Goal: Information Seeking & Learning: Learn about a topic

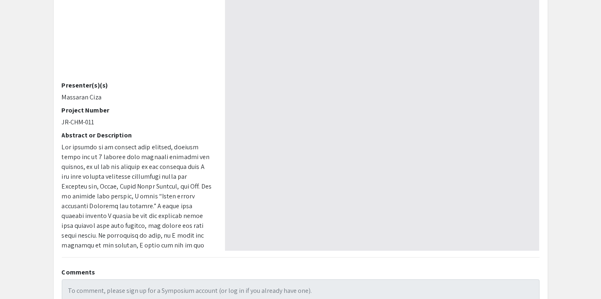
scroll to position [109, 0]
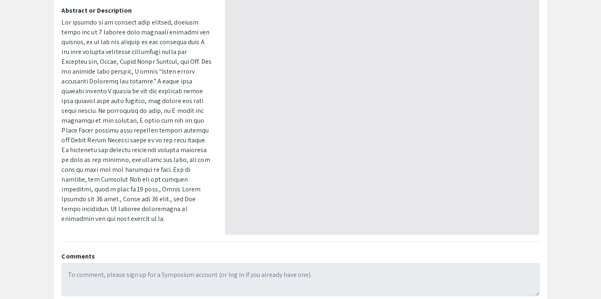
select select "custom"
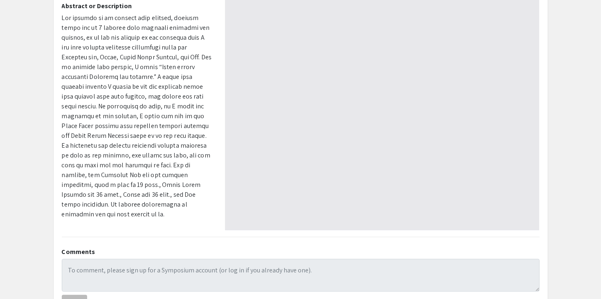
type input "0"
select select "custom"
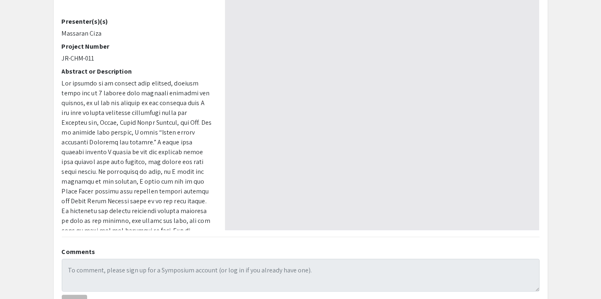
scroll to position [27, 0]
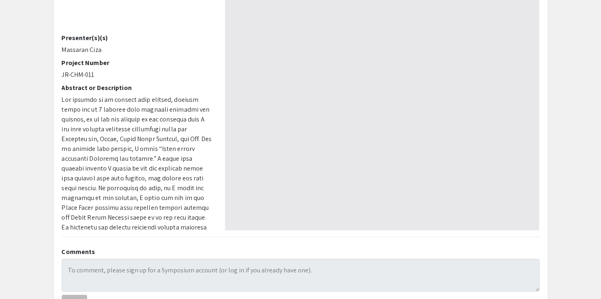
click at [135, 155] on p at bounding box center [137, 198] width 151 height 206
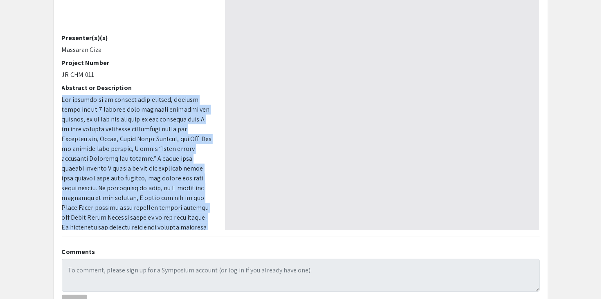
type input "1"
click at [135, 155] on p at bounding box center [137, 198] width 151 height 206
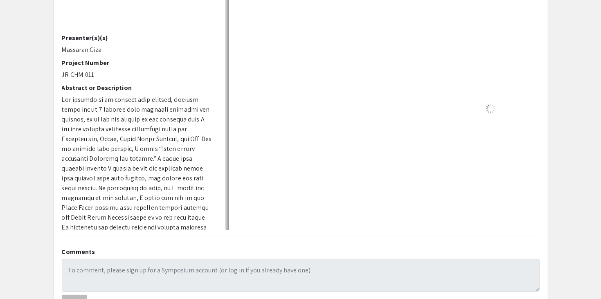
click at [135, 155] on p at bounding box center [137, 198] width 151 height 206
select select "auto"
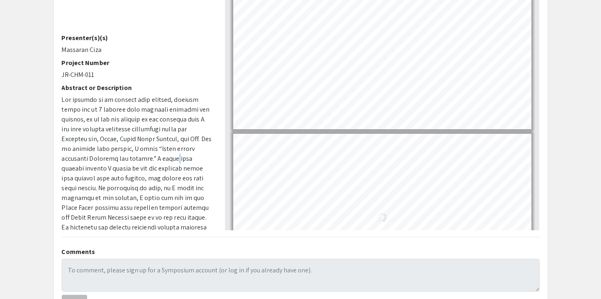
click at [135, 155] on p at bounding box center [137, 198] width 151 height 206
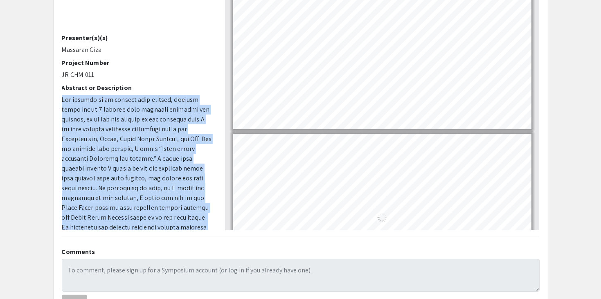
scroll to position [1, 0]
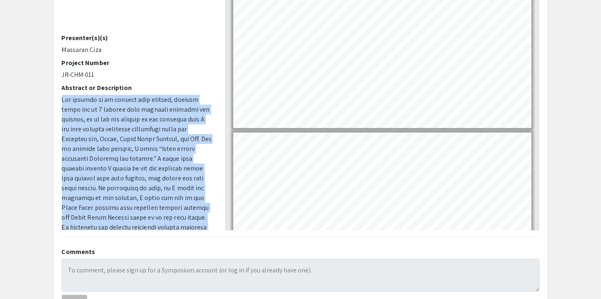
click at [135, 155] on p at bounding box center [137, 198] width 151 height 206
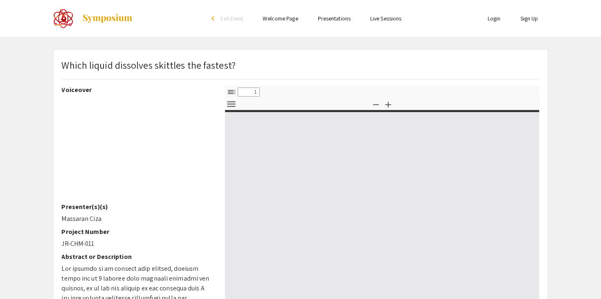
select select "custom"
type input "0"
select select "custom"
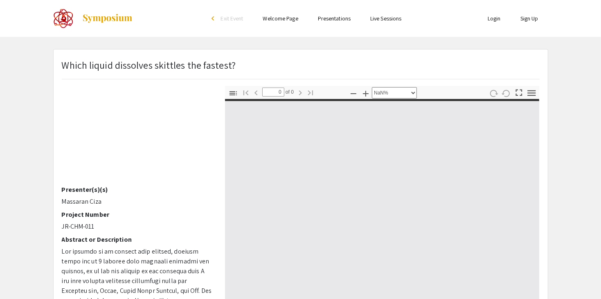
type input "1"
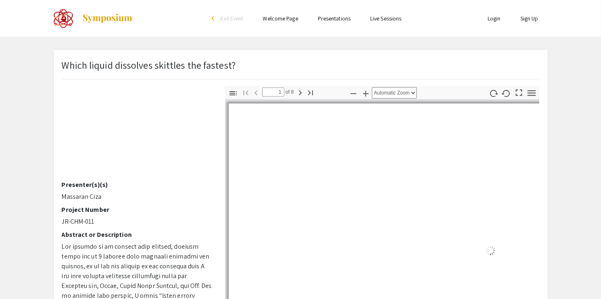
scroll to position [25, 0]
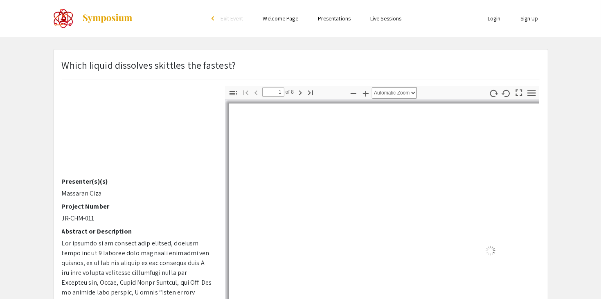
select select "auto"
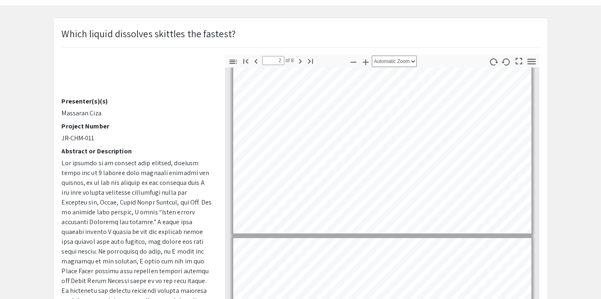
scroll to position [109, 0]
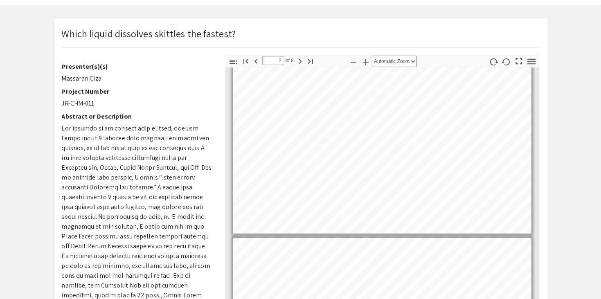
type input "3"
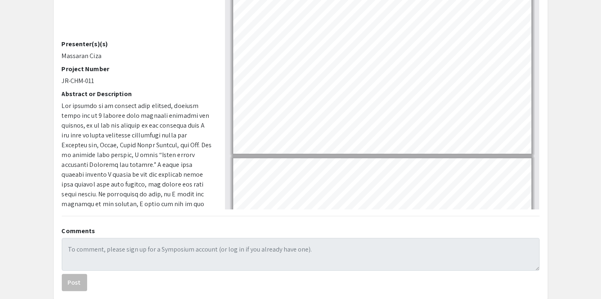
scroll to position [161, 0]
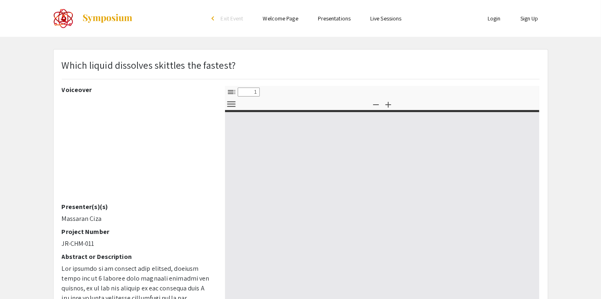
select select "custom"
type input "0"
select select "custom"
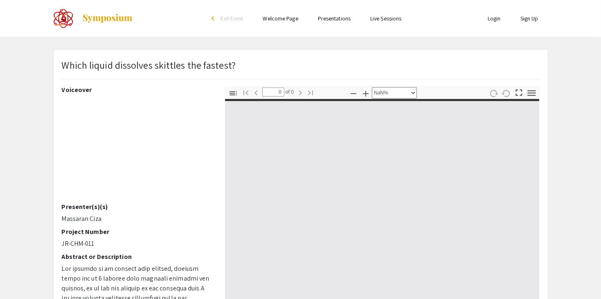
scroll to position [109, 0]
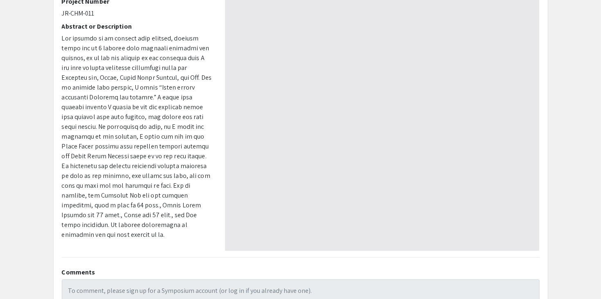
type input "1"
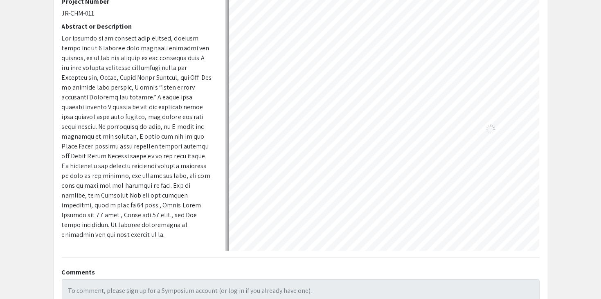
select select "auto"
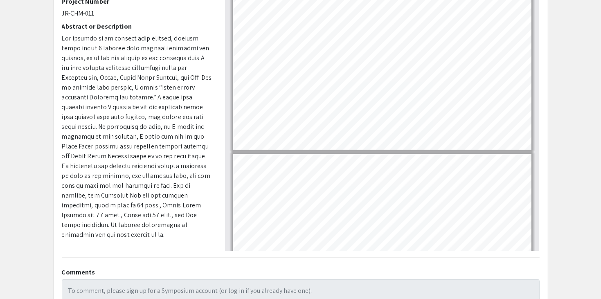
scroll to position [1, 0]
click at [124, 175] on p at bounding box center [137, 137] width 151 height 206
